Goal: Transaction & Acquisition: Purchase product/service

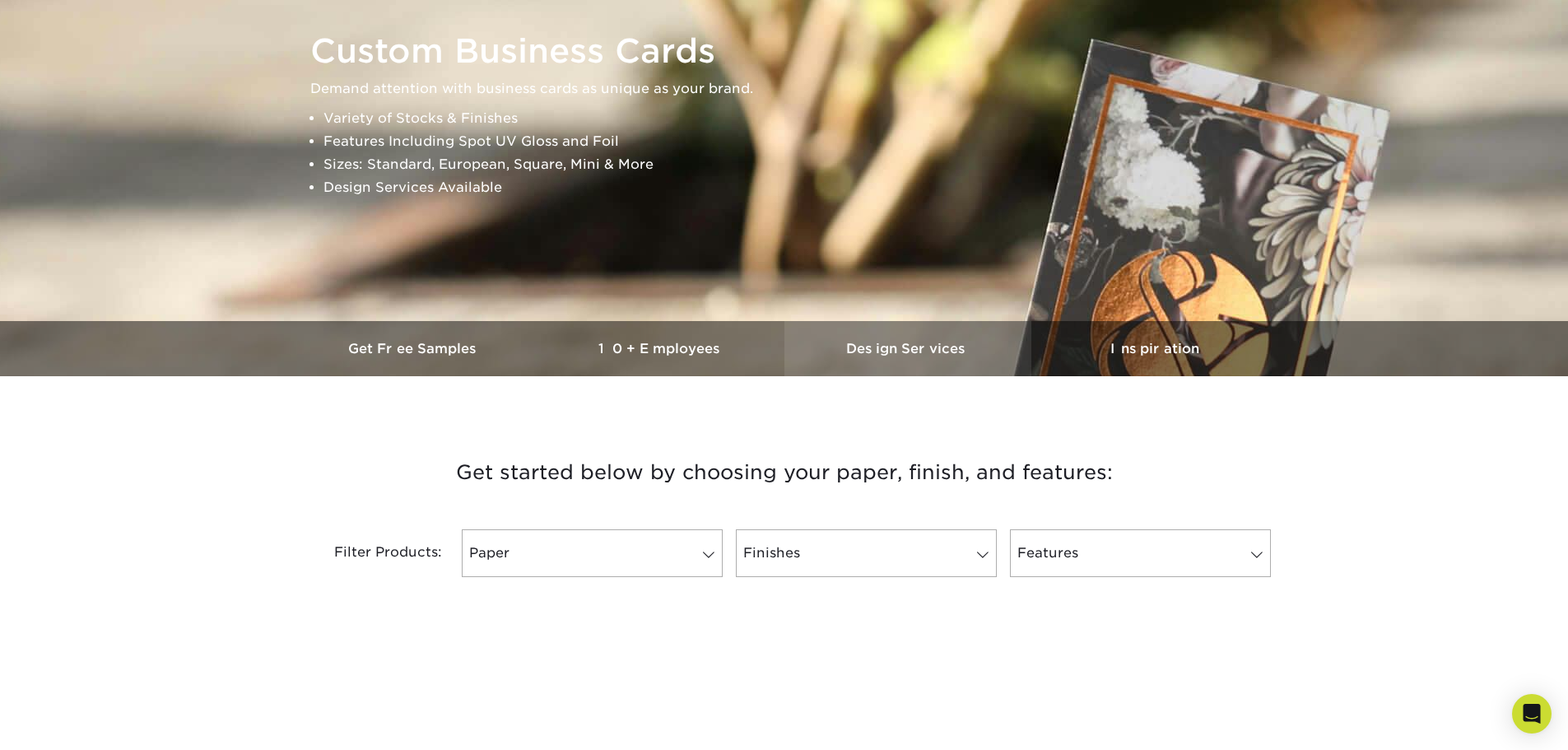
scroll to position [412, 0]
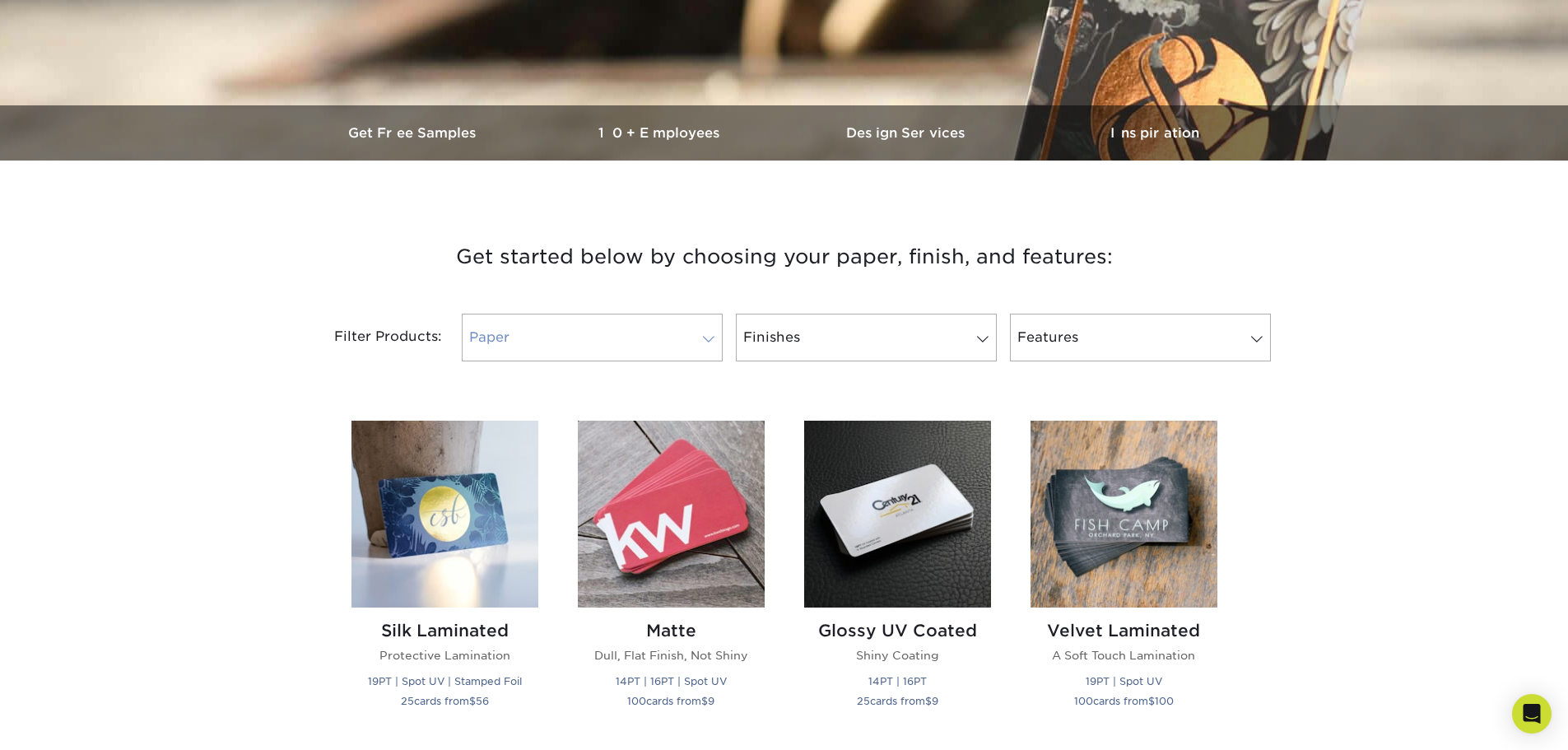
click at [550, 319] on link "Paper" at bounding box center [593, 337] width 261 height 47
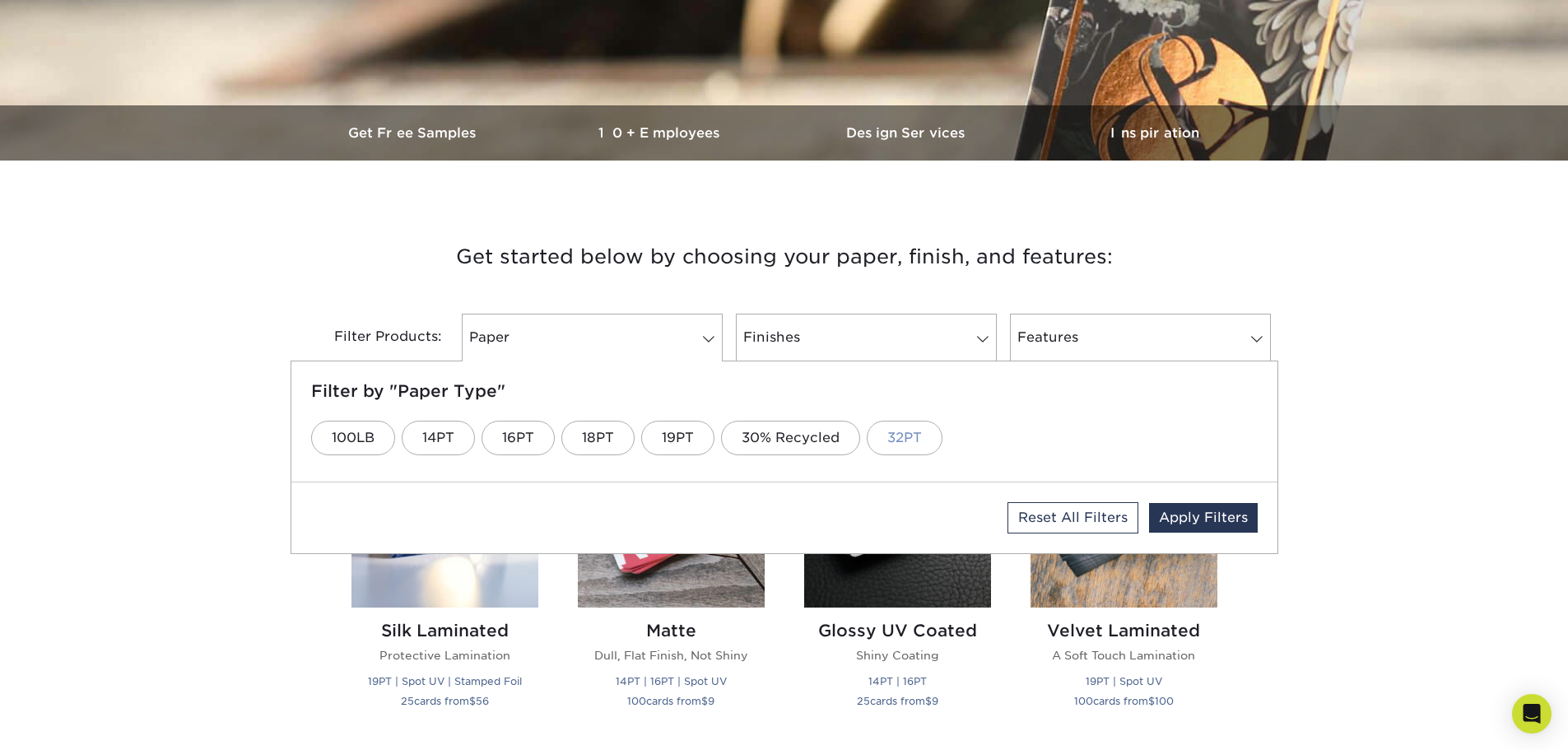
click at [885, 440] on link "32PT" at bounding box center [905, 438] width 76 height 35
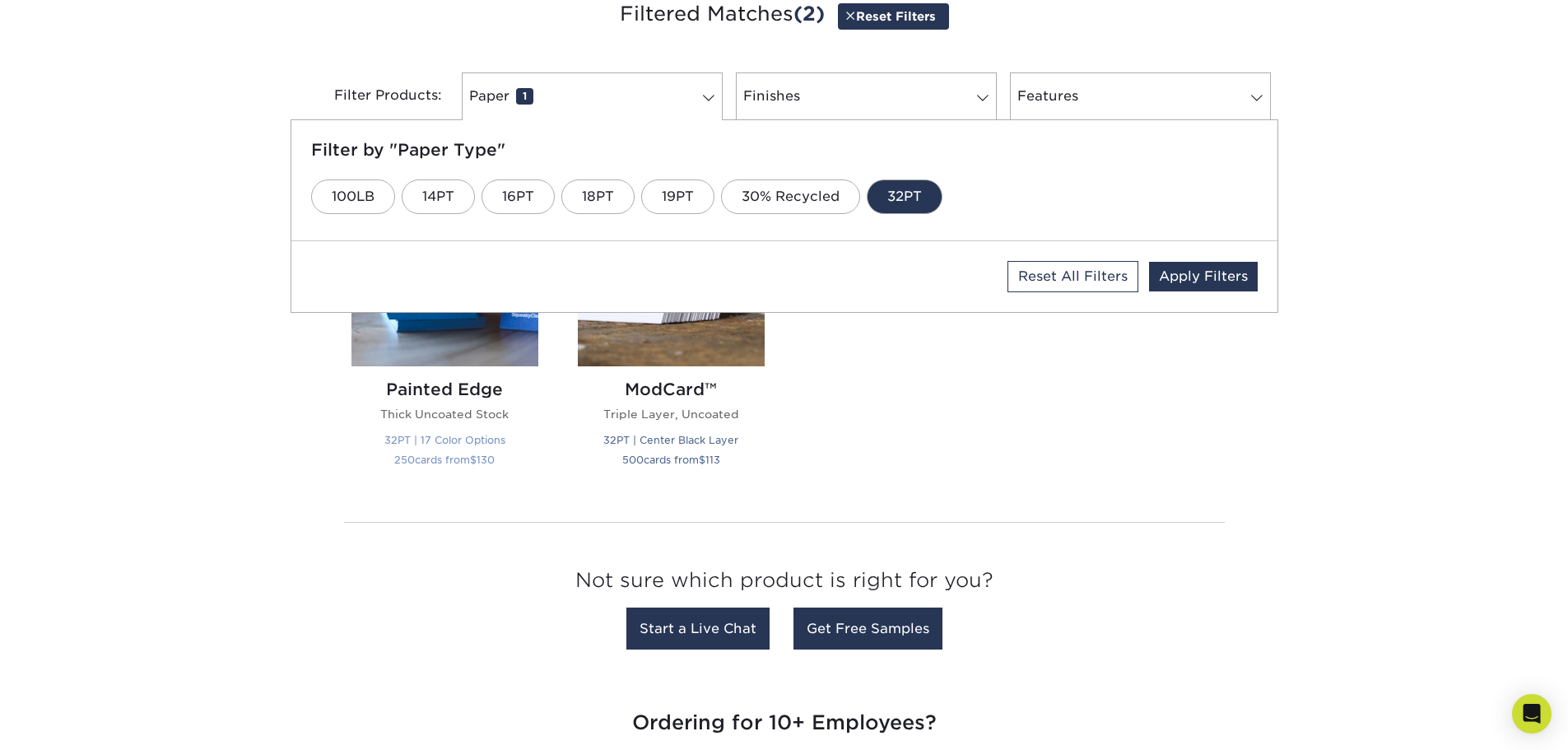
scroll to position [658, 0]
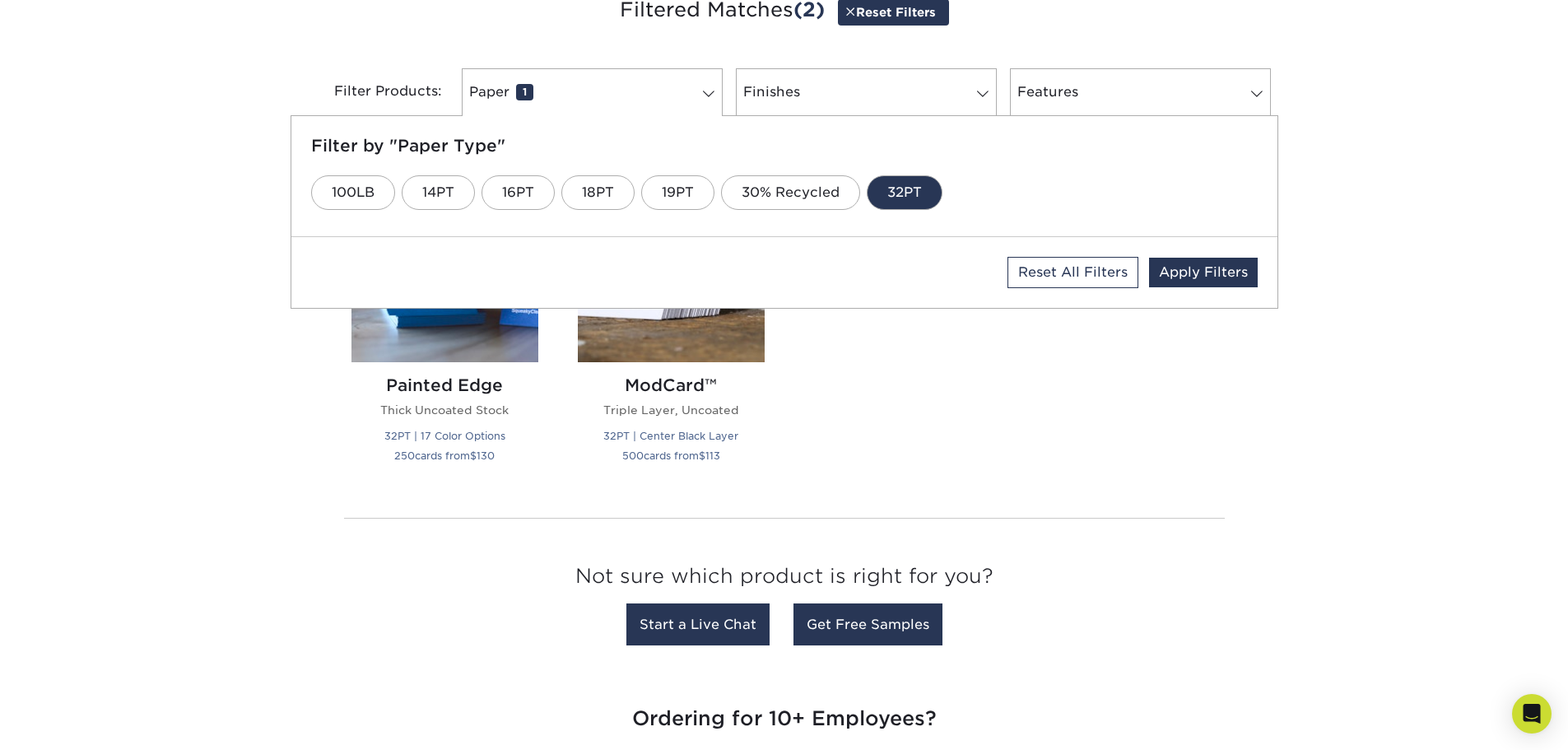
click at [930, 451] on div "Silk Laminated Protective Lamination 19PT | Spot UV | Stamped Foil 25 cards fro…" at bounding box center [785, 330] width 906 height 348
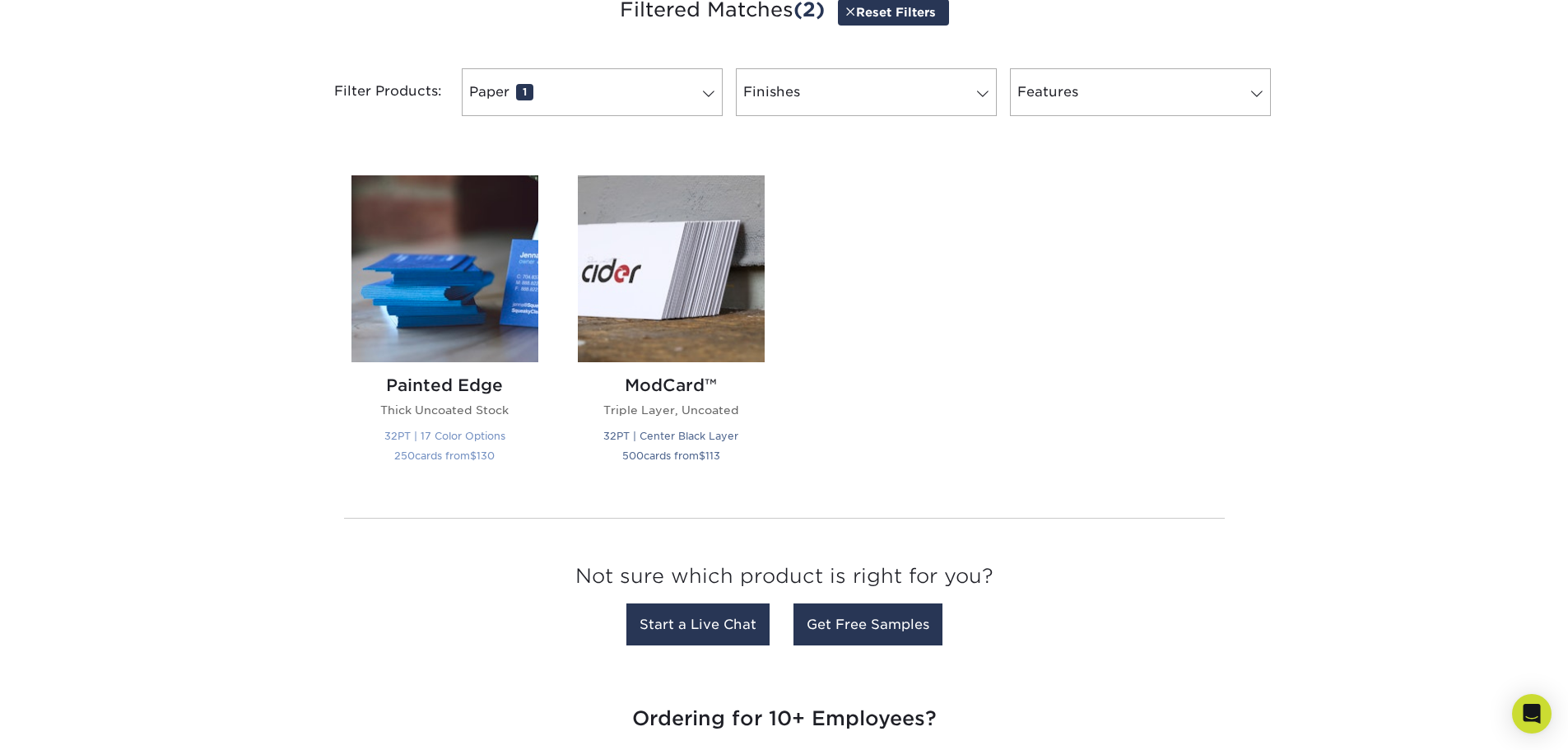
click at [442, 292] on img at bounding box center [444, 269] width 187 height 187
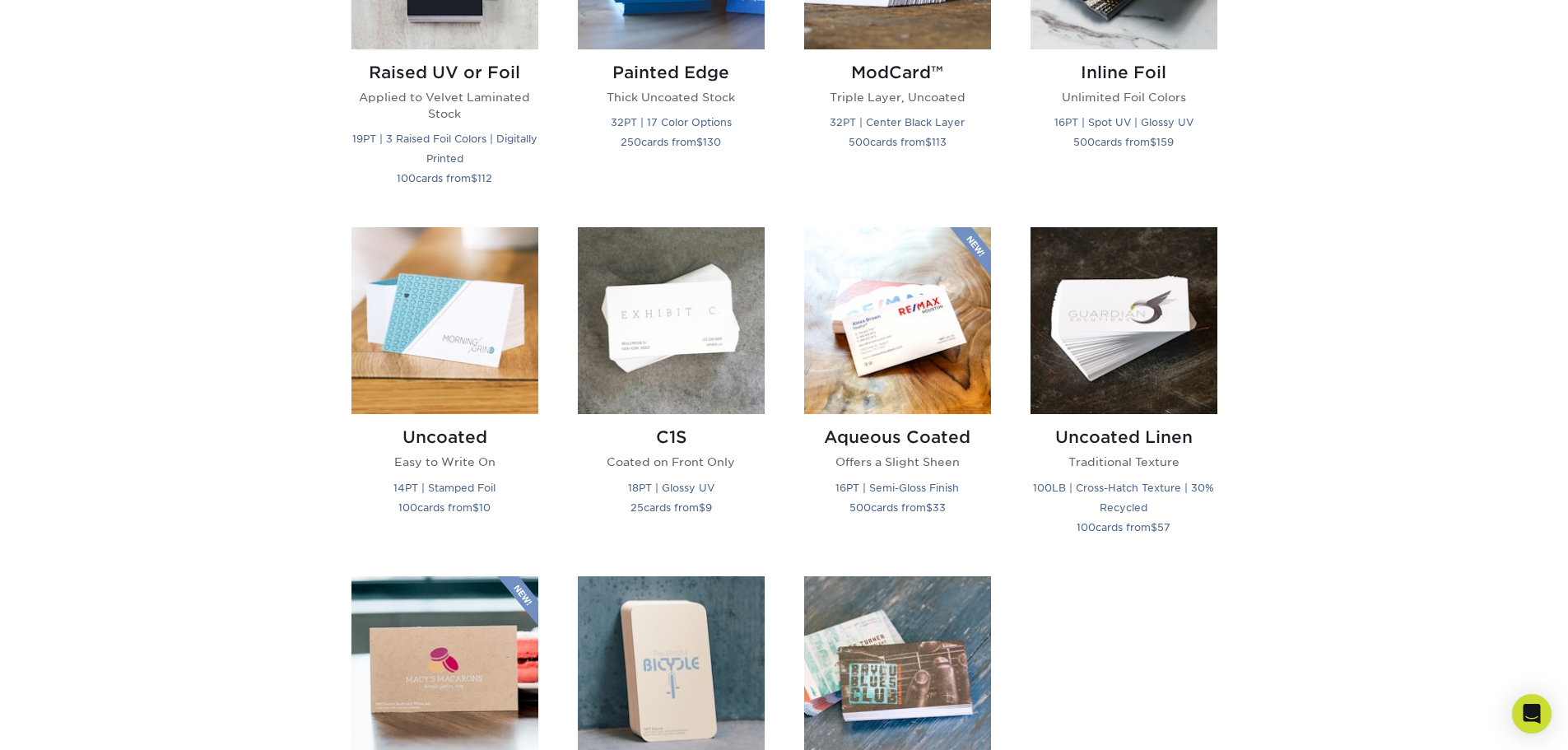
scroll to position [1564, 0]
